Goal: Check status: Check status

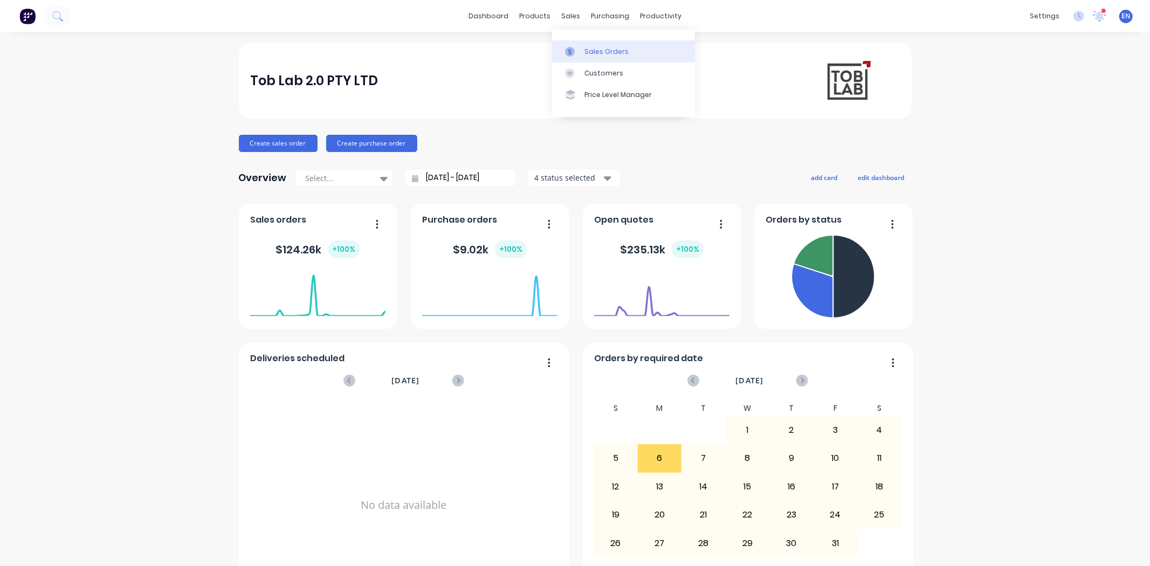
click at [591, 45] on link "Sales Orders" at bounding box center [623, 51] width 143 height 22
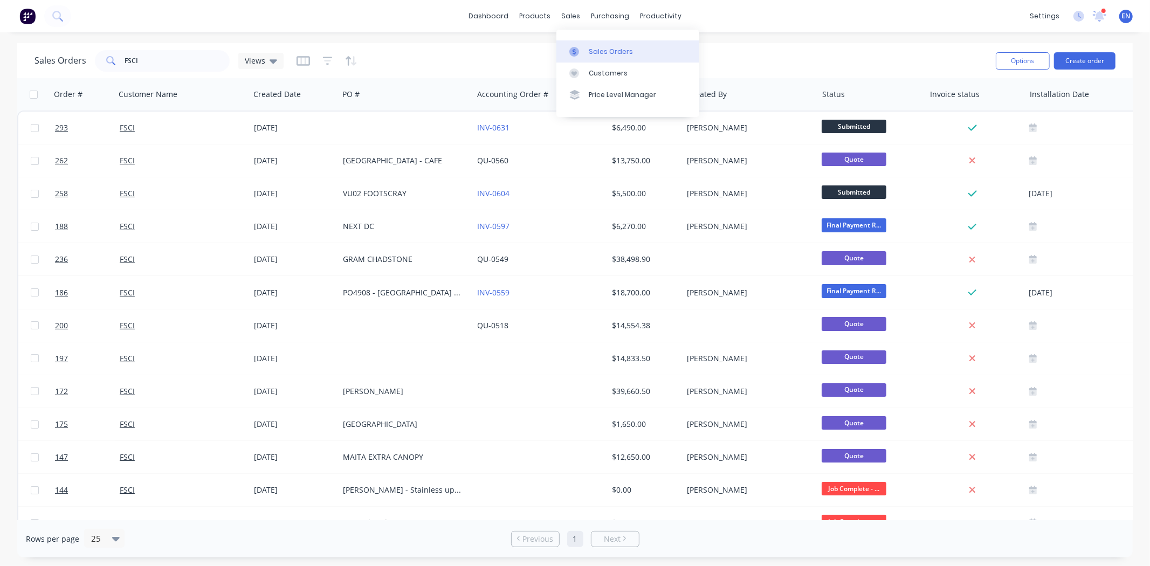
click at [586, 54] on link "Sales Orders" at bounding box center [627, 51] width 143 height 22
click at [595, 43] on link "Sales Orders" at bounding box center [627, 51] width 143 height 22
drag, startPoint x: 143, startPoint y: 62, endPoint x: 121, endPoint y: 61, distance: 21.6
click at [126, 62] on input "FSCI" at bounding box center [177, 61] width 105 height 22
click at [140, 62] on input "FSCI" at bounding box center [177, 61] width 105 height 22
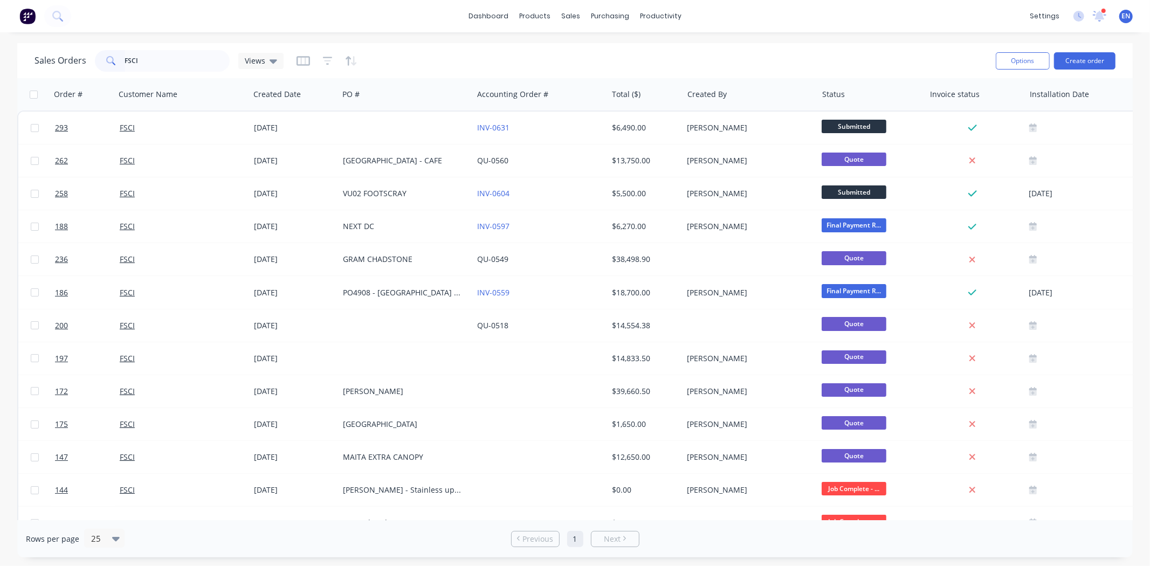
drag, startPoint x: 1129, startPoint y: 76, endPoint x: 1146, endPoint y: 209, distance: 133.7
click at [1129, 76] on div "Sales Orders FSCI Views Options Create order" at bounding box center [574, 60] width 1115 height 35
click at [176, 62] on input "FSCI" at bounding box center [177, 61] width 105 height 22
drag, startPoint x: 173, startPoint y: 62, endPoint x: 104, endPoint y: 59, distance: 68.5
click at [104, 59] on div "FSCI" at bounding box center [162, 61] width 135 height 22
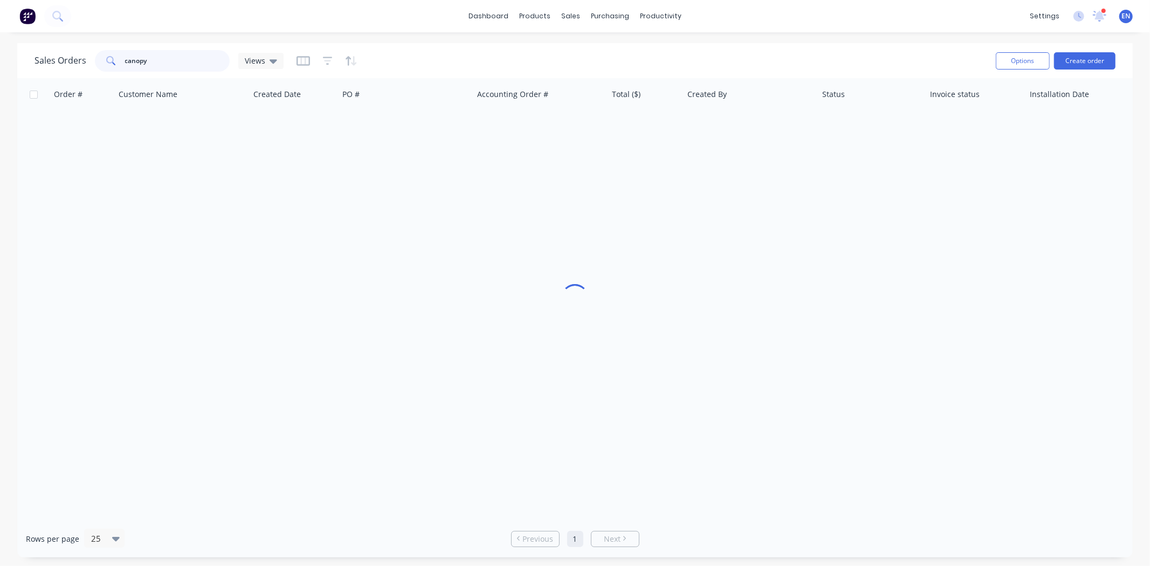
type input "canopy"
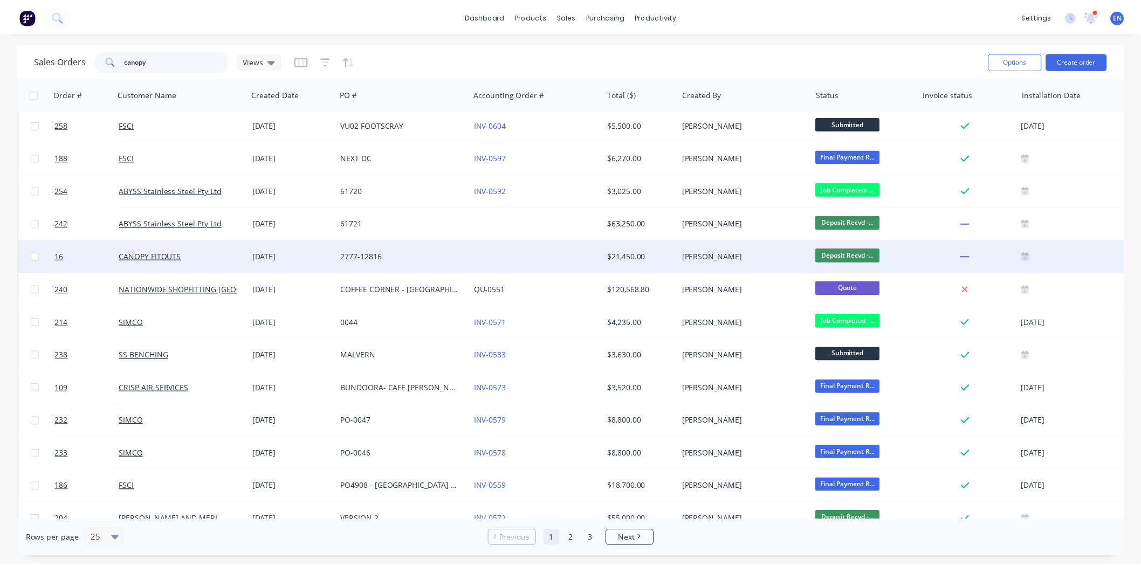
scroll to position [359, 0]
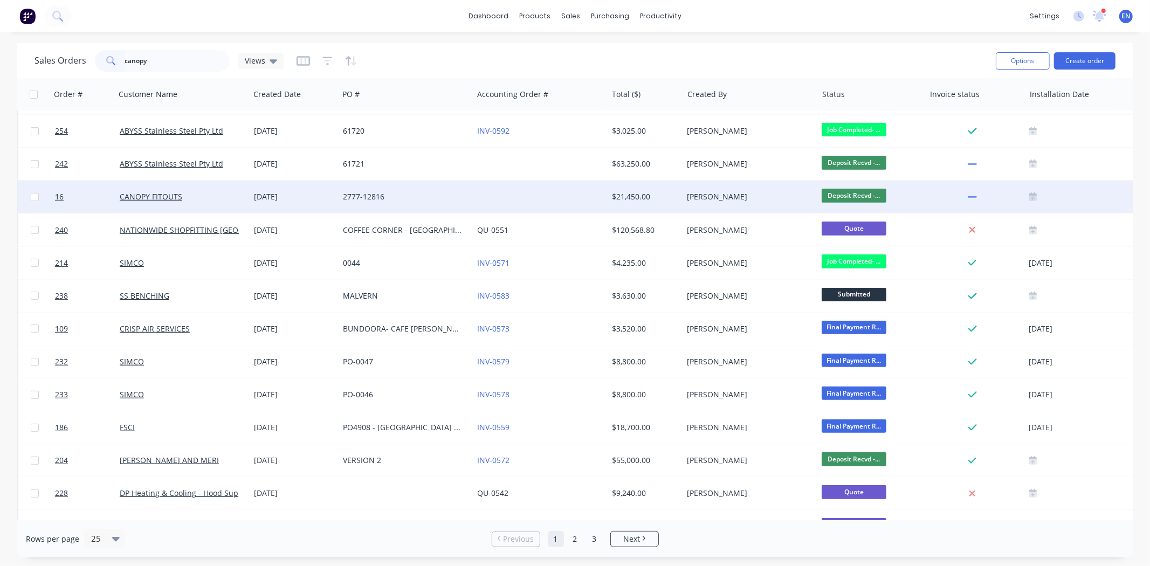
click at [153, 204] on div "CANOPY FITOUTS" at bounding box center [182, 197] width 134 height 32
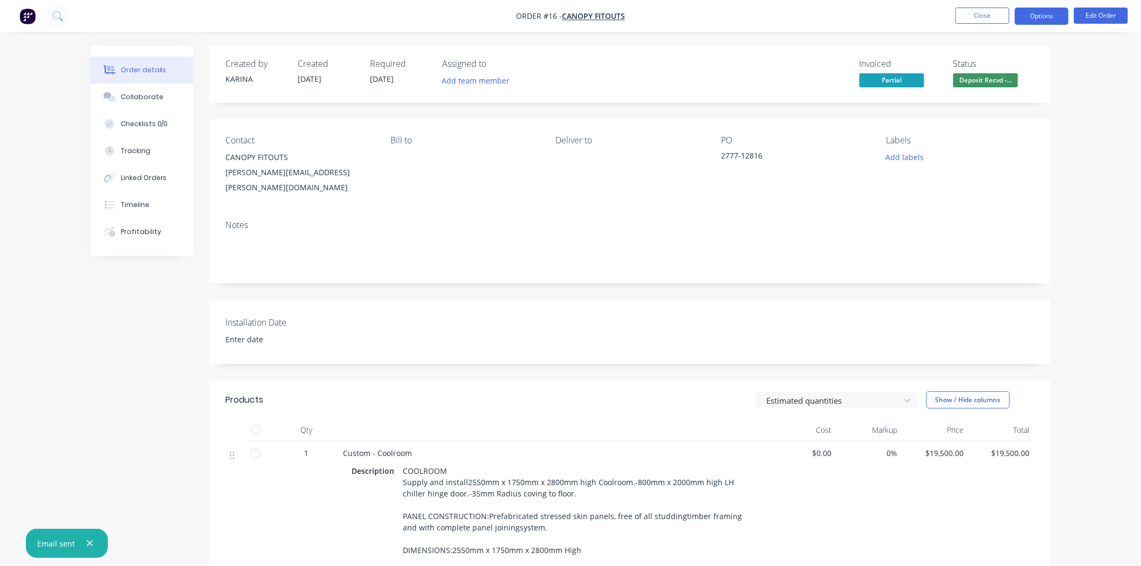
click at [1052, 14] on button "Options" at bounding box center [1042, 16] width 54 height 17
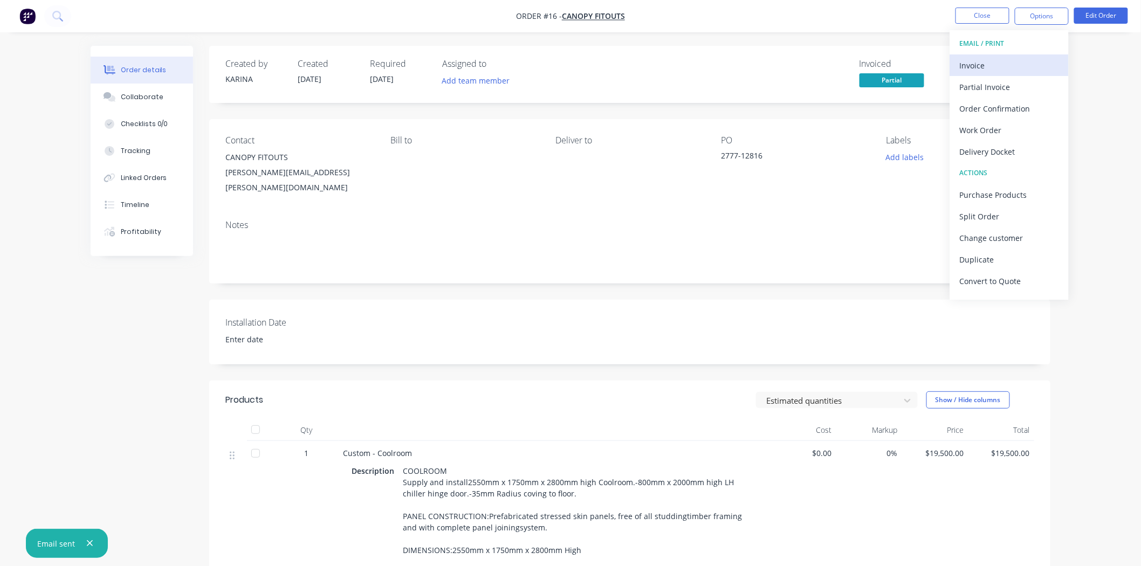
click at [983, 72] on div "Invoice" at bounding box center [1009, 66] width 99 height 16
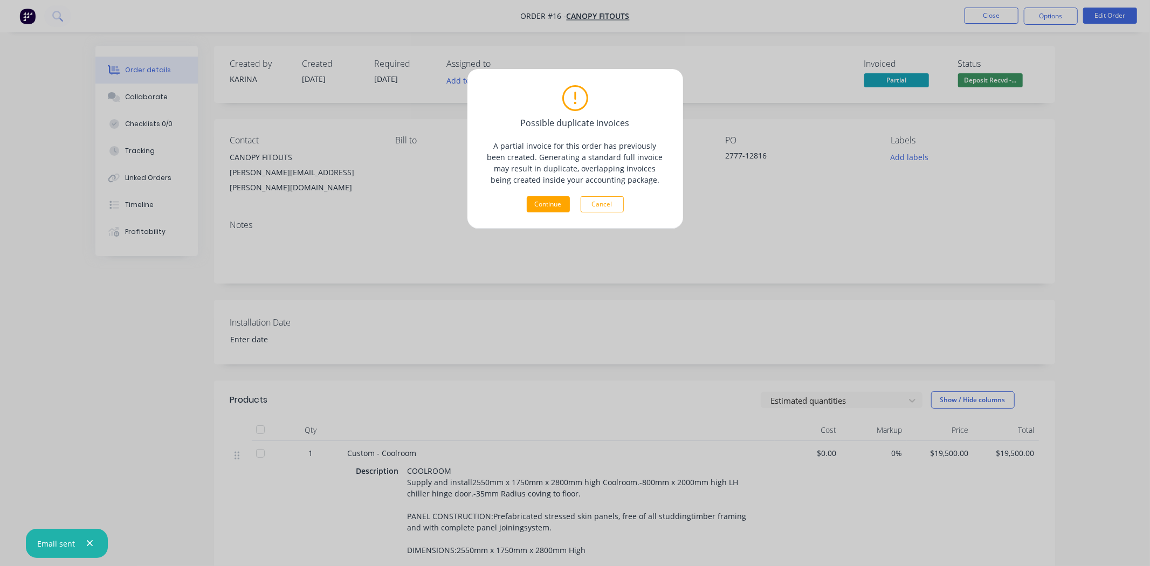
click at [605, 87] on div "Possible duplicate invoices" at bounding box center [575, 112] width 181 height 55
click at [606, 207] on button "Cancel" at bounding box center [602, 204] width 43 height 16
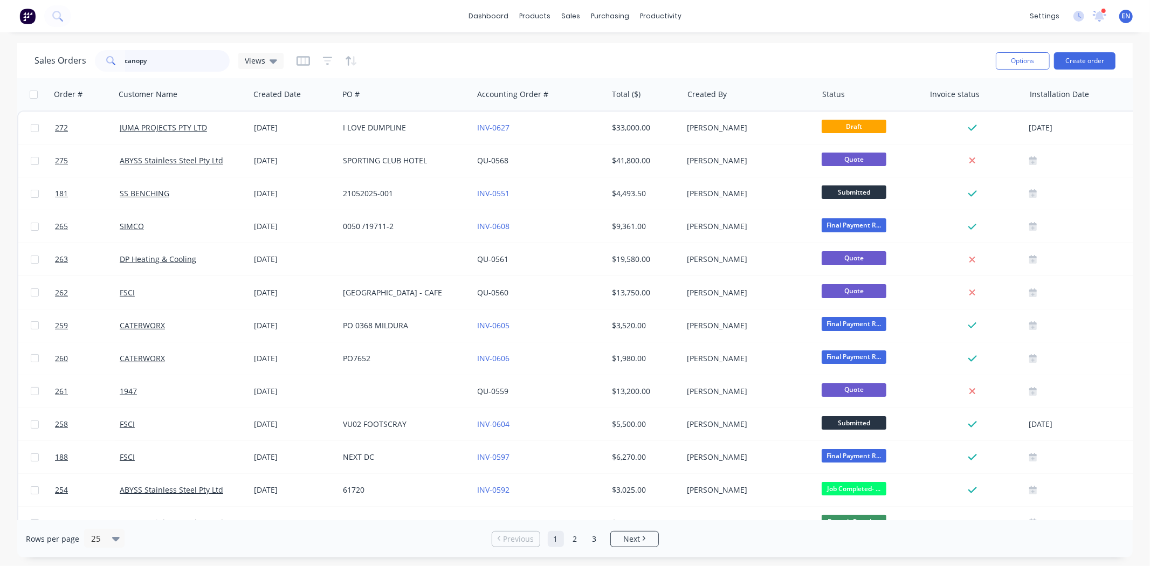
click at [155, 65] on input "canopy" at bounding box center [177, 61] width 105 height 22
drag, startPoint x: 162, startPoint y: 64, endPoint x: 111, endPoint y: 56, distance: 52.3
click at [116, 56] on div "canopy" at bounding box center [162, 61] width 135 height 22
type input "b"
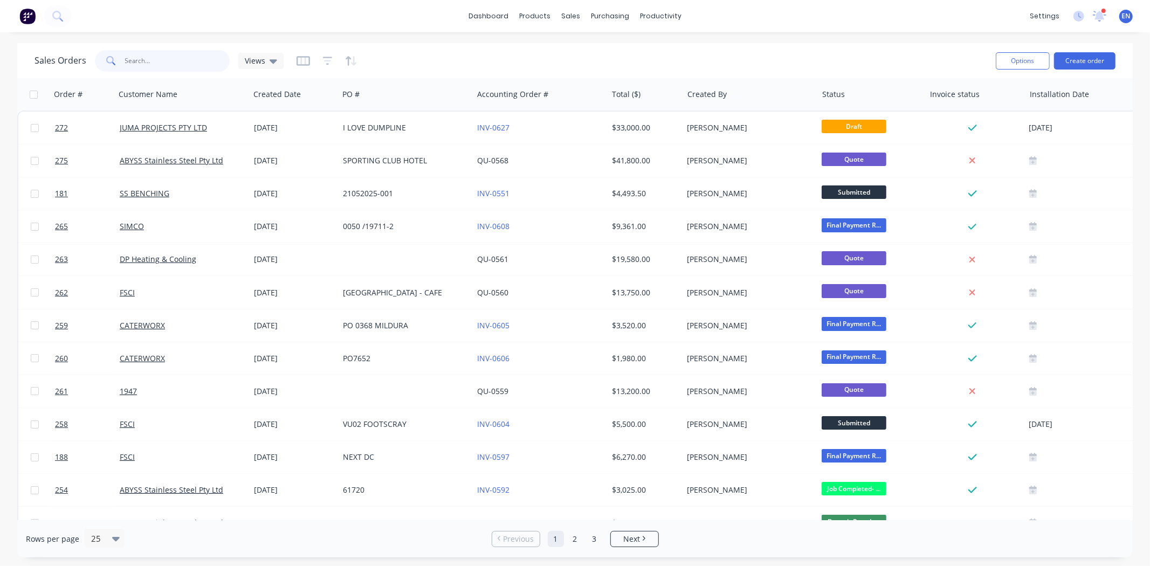
type input "b"
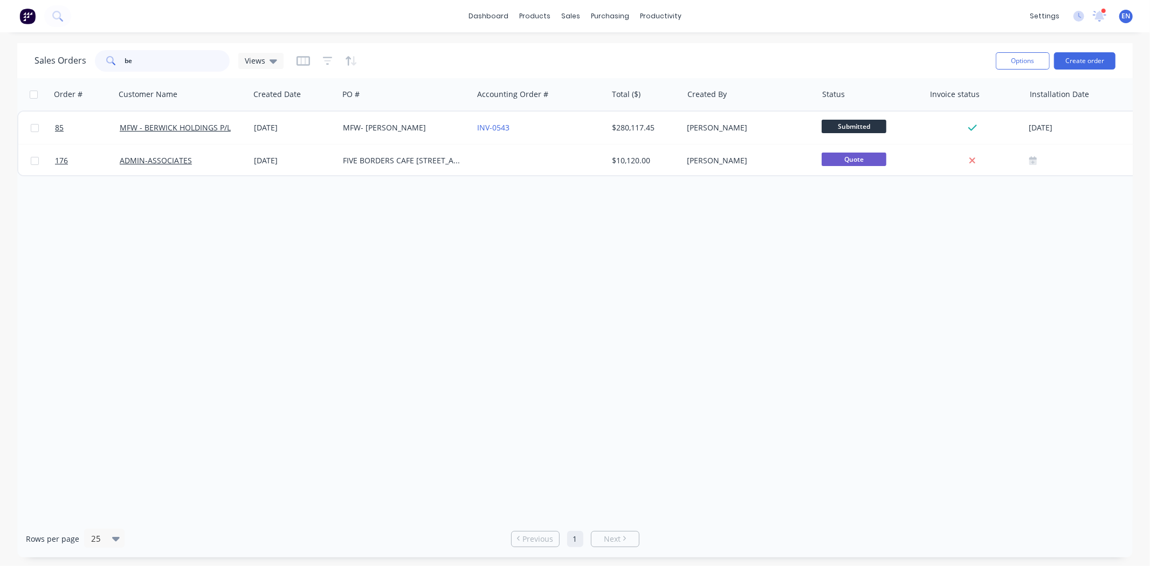
type input "b"
type input "s"
type input "b"
type input "w"
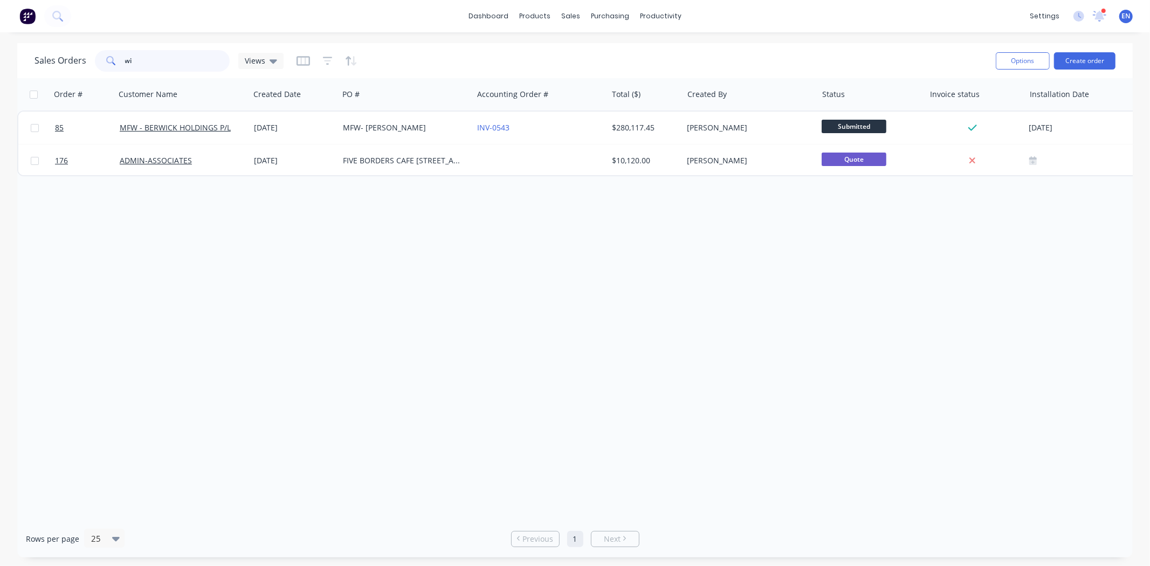
type input "w"
type input "c"
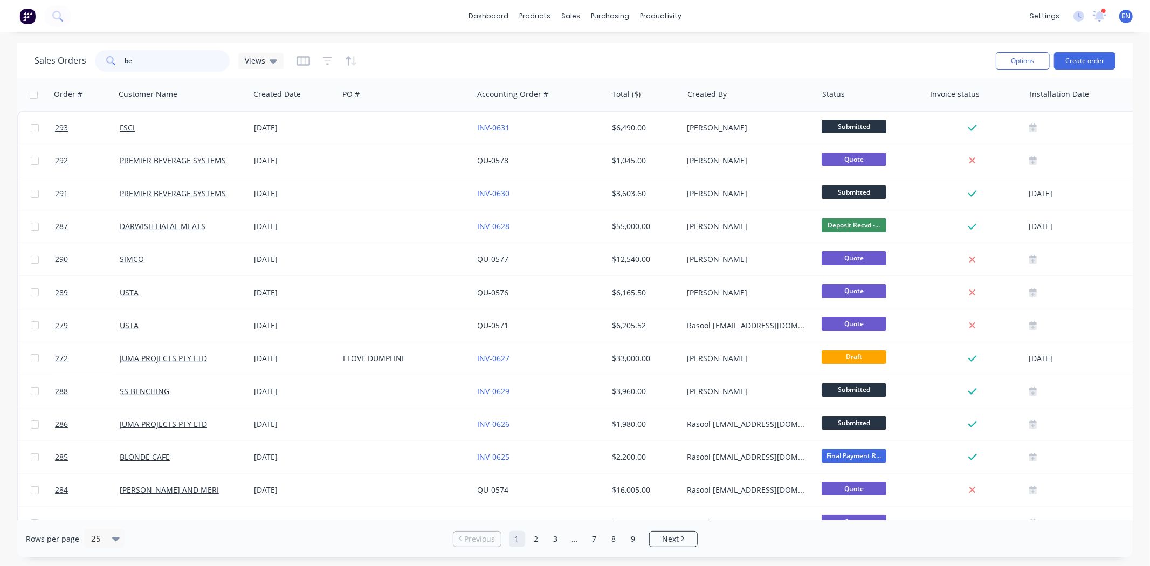
type input "b"
type input "c"
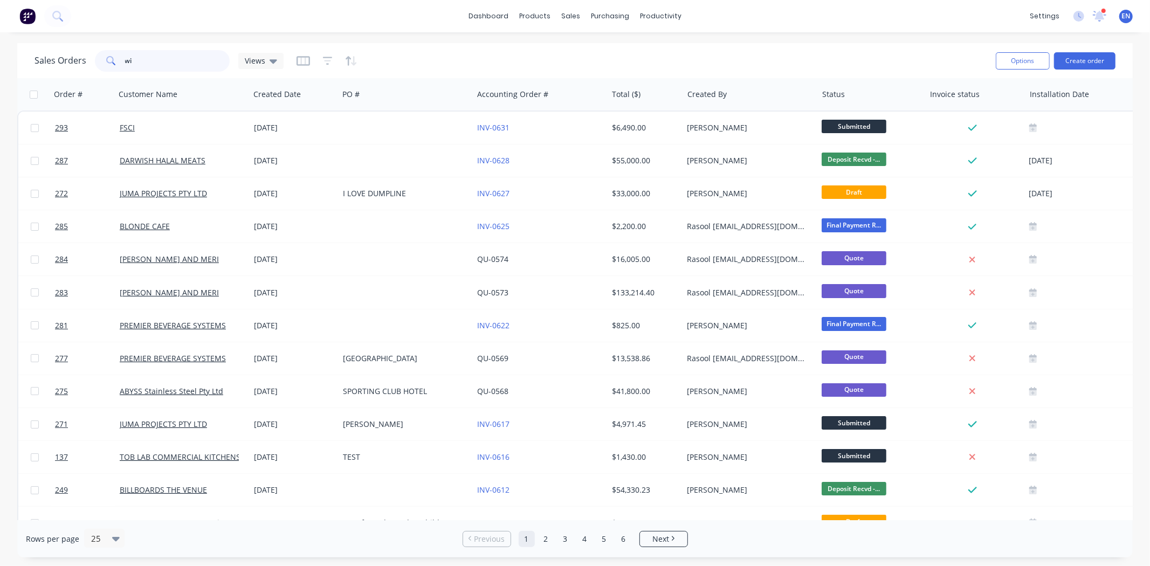
type input "w"
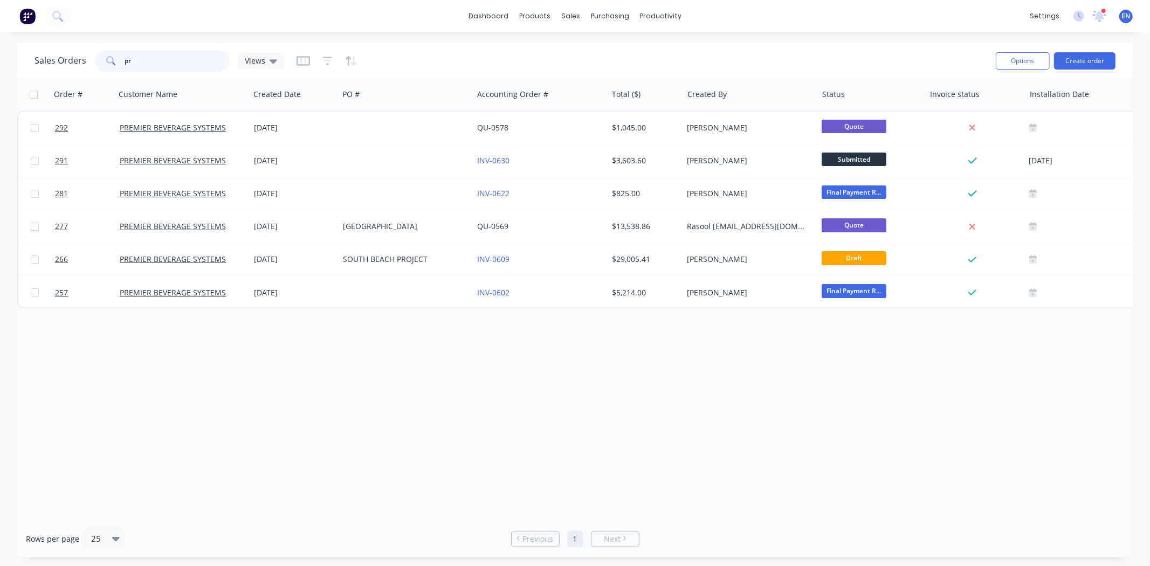
type input "p"
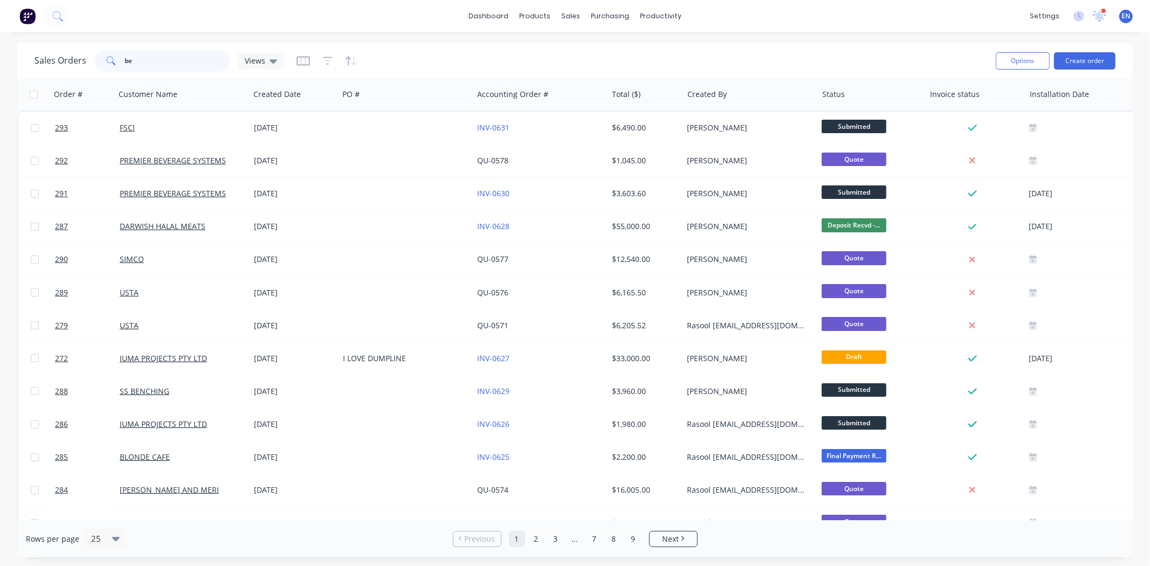
type input "b"
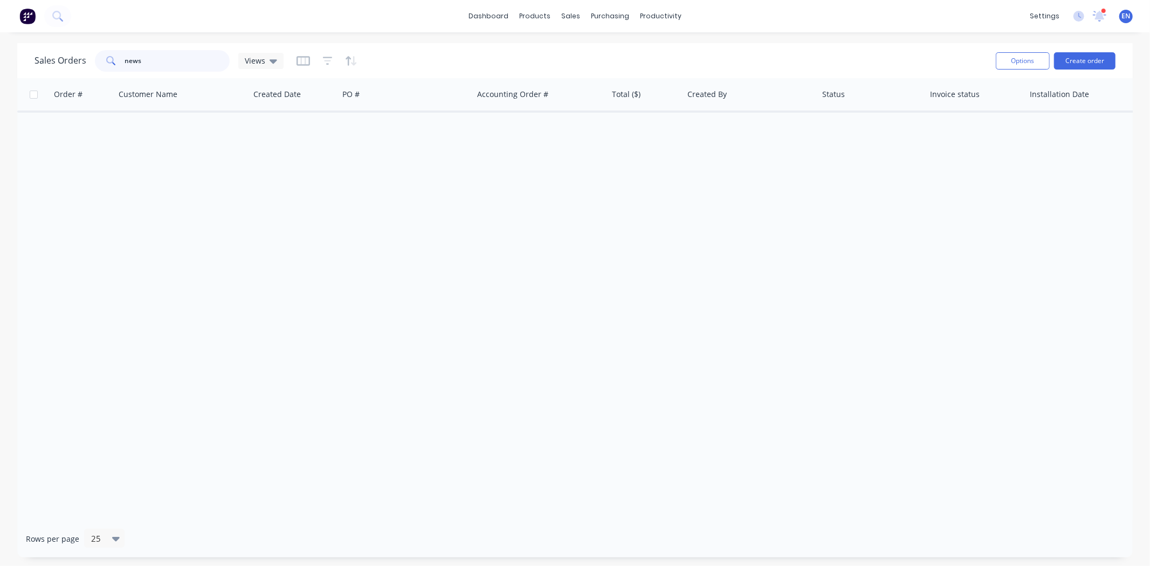
type input "news"
